Goal: Task Accomplishment & Management: Complete application form

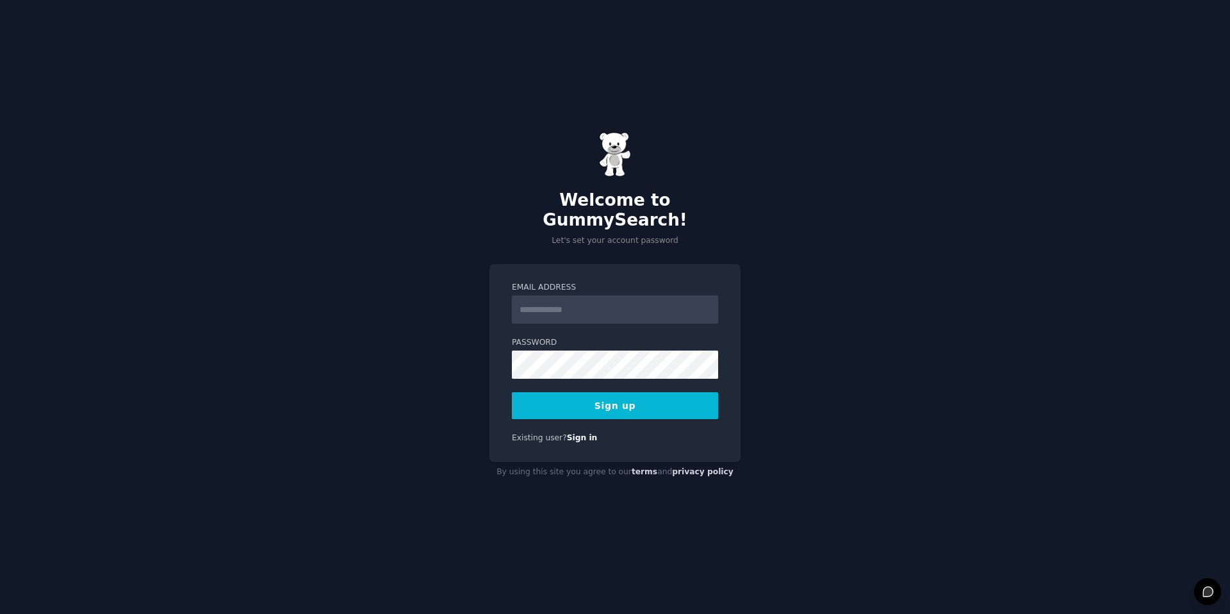
click at [575, 306] on input "Email Address" at bounding box center [615, 309] width 206 height 28
type input "**********"
click at [549, 396] on button "Sign up" at bounding box center [615, 405] width 206 height 27
click at [591, 395] on button "Sign up" at bounding box center [615, 405] width 206 height 27
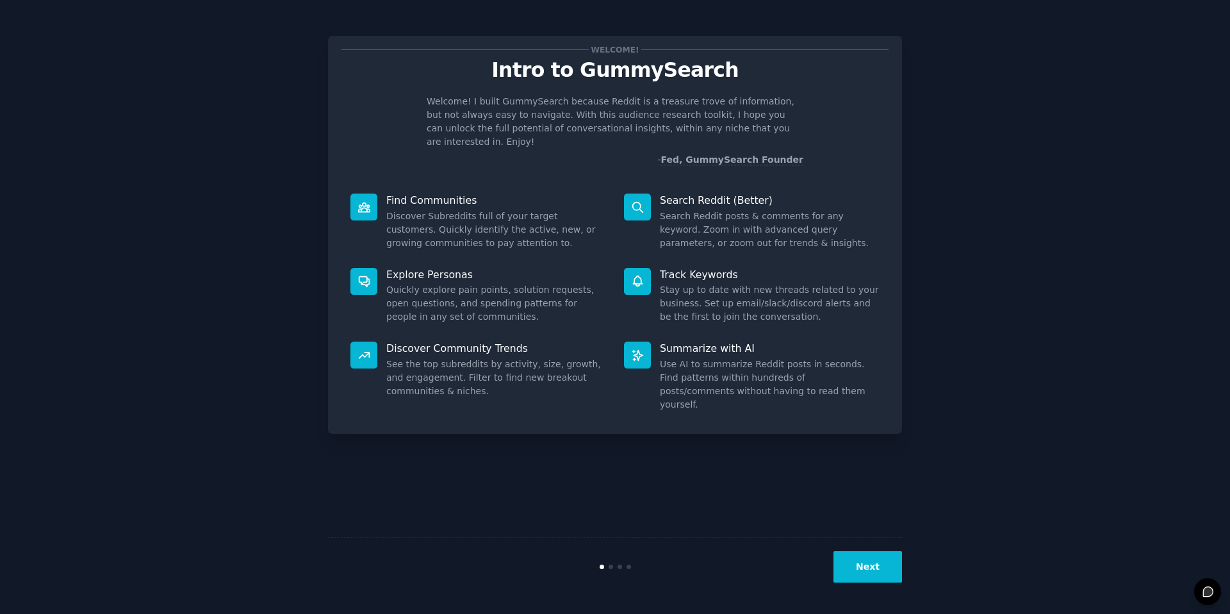
click at [875, 568] on button "Next" at bounding box center [868, 566] width 69 height 31
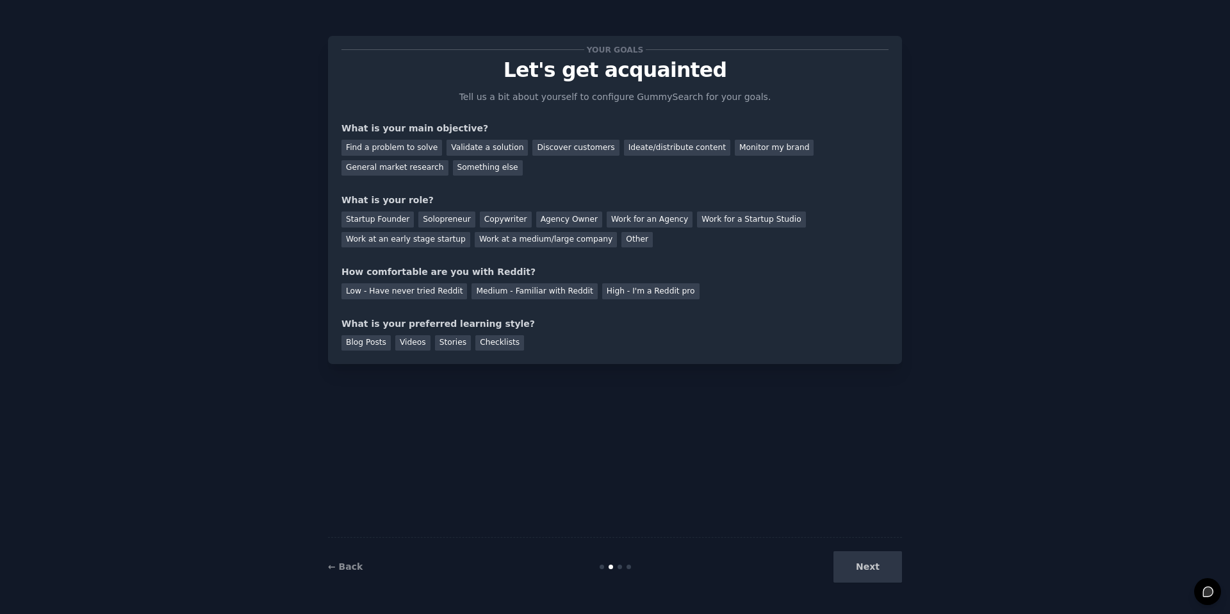
drag, startPoint x: 1094, startPoint y: 78, endPoint x: 1065, endPoint y: 21, distance: 63.9
click at [1095, 78] on div "Your goals Let's get acquainted Tell us a bit about yourself to configure Gummy…" at bounding box center [615, 307] width 1194 height 578
click at [923, 136] on div "Your goals Let's get acquainted Tell us a bit about yourself to configure Gummy…" at bounding box center [615, 307] width 1194 height 578
